Goal: Contribute content: Contribute content

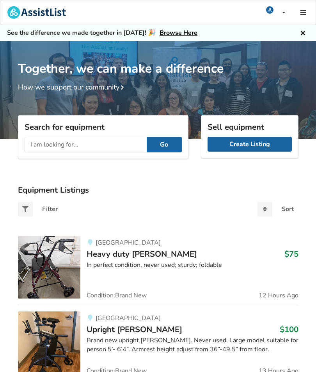
click at [231, 137] on link "Create Listing" at bounding box center [250, 144] width 84 height 15
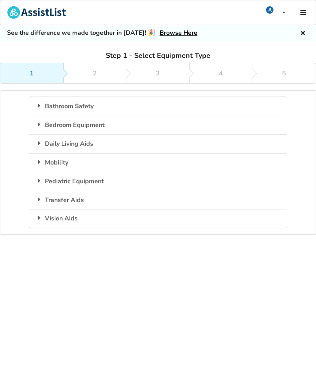
click at [39, 103] on icon at bounding box center [40, 105] width 8 height 6
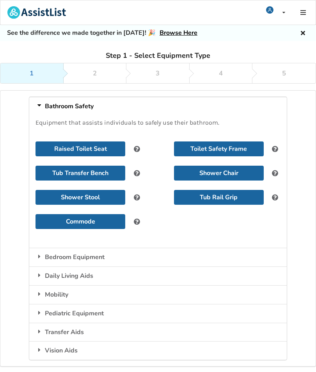
click at [52, 172] on button "Tub Transfer Bench" at bounding box center [81, 173] width 90 height 15
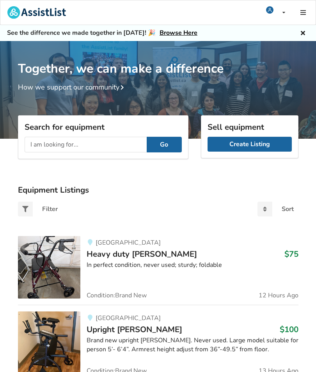
click at [231, 144] on link "Create Listing" at bounding box center [250, 144] width 84 height 15
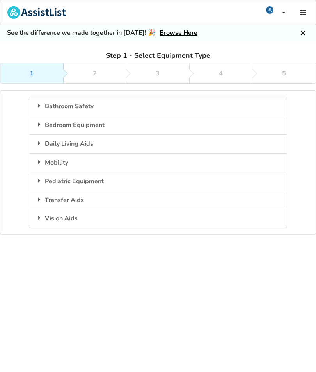
click at [37, 105] on icon at bounding box center [40, 105] width 8 height 6
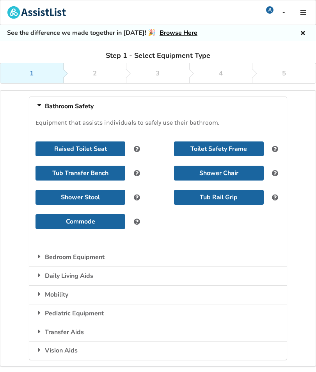
click at [56, 172] on button "Tub Transfer Bench" at bounding box center [81, 173] width 90 height 15
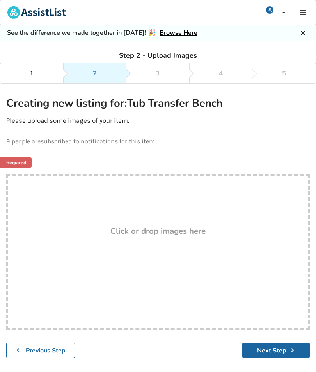
click at [22, 182] on div "Drop here! Click or drop images here" at bounding box center [158, 252] width 304 height 156
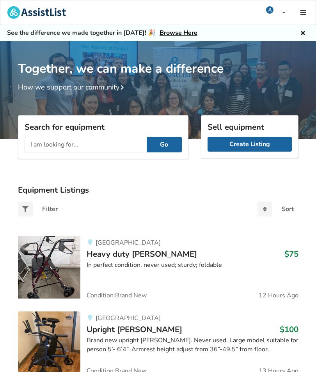
click at [231, 139] on link "Create Listing" at bounding box center [250, 144] width 84 height 15
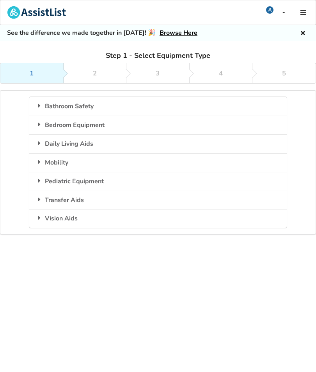
click at [43, 105] on icon at bounding box center [40, 105] width 8 height 6
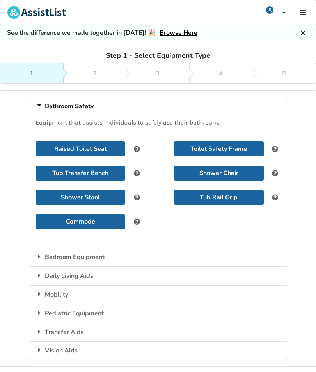
click at [41, 170] on button "Tub Transfer Bench" at bounding box center [81, 173] width 90 height 15
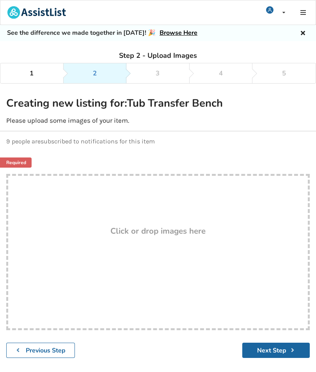
click at [271, 344] on button "Next Step" at bounding box center [276, 349] width 68 height 15
